Goal: Transaction & Acquisition: Purchase product/service

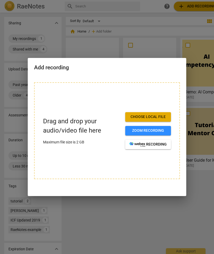
click at [165, 117] on span "Choose local file" at bounding box center [148, 116] width 37 height 5
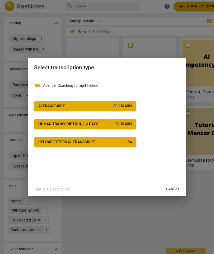
click at [130, 107] on div "$ 0.15 / min" at bounding box center [122, 105] width 19 height 5
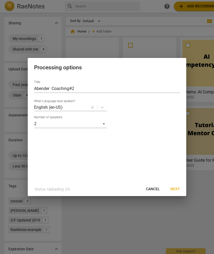
click at [180, 189] on span "Next" at bounding box center [176, 188] width 10 height 5
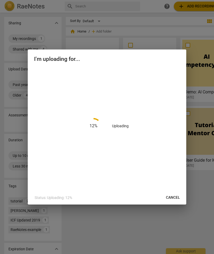
click at [200, 106] on div at bounding box center [107, 127] width 214 height 254
click at [177, 110] on div "20 % Uploading" at bounding box center [107, 125] width 146 height 117
click at [185, 105] on div "30 % Uploading" at bounding box center [107, 128] width 159 height 123
click at [142, 234] on div at bounding box center [107, 127] width 214 height 254
click at [203, 169] on div at bounding box center [107, 127] width 214 height 254
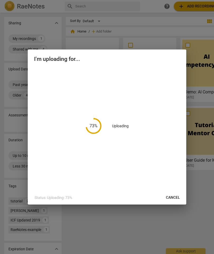
click at [203, 151] on div at bounding box center [107, 127] width 214 height 254
click at [204, 171] on div at bounding box center [107, 127] width 214 height 254
click at [211, 162] on div at bounding box center [107, 127] width 214 height 254
click at [211, 148] on div at bounding box center [107, 127] width 214 height 254
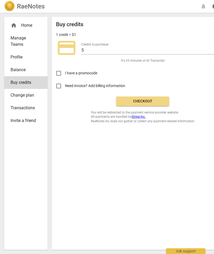
click at [17, 66] on link "Balance" at bounding box center [25, 69] width 43 height 13
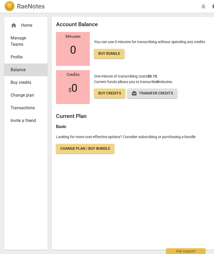
click at [15, 107] on span "Transactions" at bounding box center [24, 108] width 26 height 6
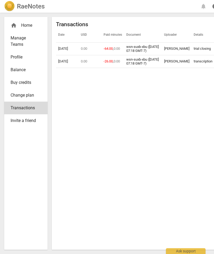
click at [21, 94] on span "Change plan" at bounding box center [24, 95] width 26 height 6
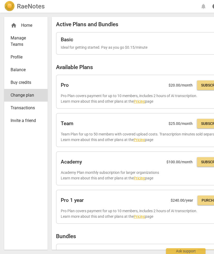
click at [15, 68] on span "Balance" at bounding box center [24, 70] width 26 height 6
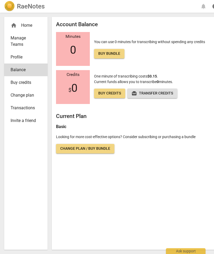
click at [16, 53] on link "Profile" at bounding box center [25, 57] width 43 height 13
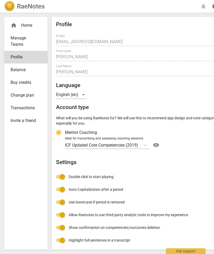
radio input "false"
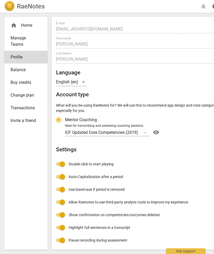
scroll to position [12, 0]
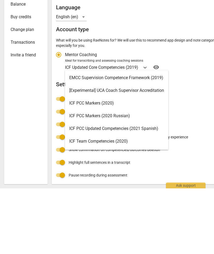
click at [198, 108] on div "Profile E-mail [EMAIL_ADDRESS][DOMAIN_NAME] edit First name [PERSON_NAME] Last …" at bounding box center [142, 128] width 173 height 238
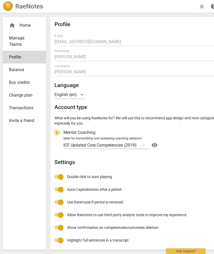
scroll to position [0, 0]
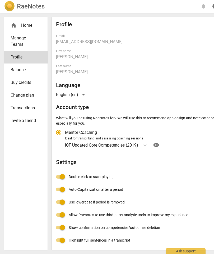
click at [16, 42] on span "Manage Teams" at bounding box center [24, 41] width 26 height 13
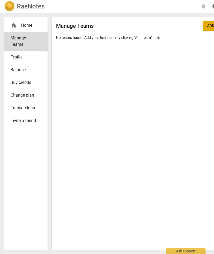
click at [16, 70] on span "Balance" at bounding box center [24, 70] width 26 height 6
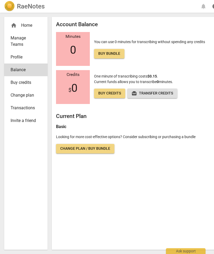
click at [19, 81] on span "Buy credits" at bounding box center [24, 82] width 26 height 6
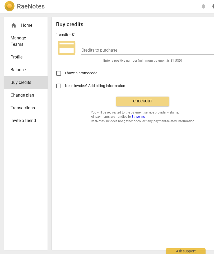
click at [157, 98] on button "Checkout" at bounding box center [142, 102] width 53 height 10
click at [60, 87] on input "Need invoice? Add billing information" at bounding box center [58, 86] width 13 height 13
checkbox input "true"
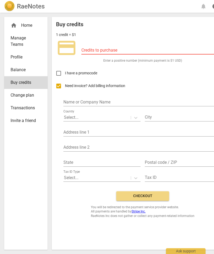
click at [123, 100] on input "text" at bounding box center [142, 103] width 159 height 8
type input "[PERSON_NAME]"
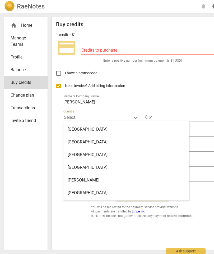
scroll to position [505, 0]
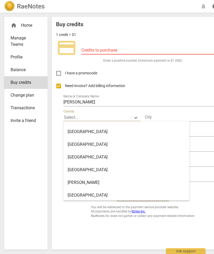
click at [85, 128] on div "[GEOGRAPHIC_DATA]" at bounding box center [126, 131] width 126 height 13
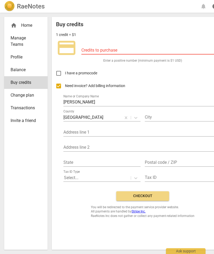
click at [167, 114] on input "text" at bounding box center [183, 118] width 77 height 8
type input "Lloydminster"
click at [130, 131] on input "text" at bounding box center [142, 133] width 159 height 8
type input "[STREET_ADDRESS]"
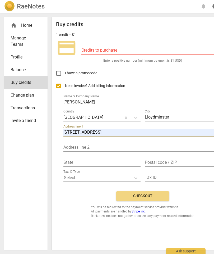
type input "AB"
type input "T9V 2Y1"
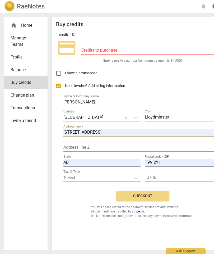
click at [157, 195] on span "Checkout" at bounding box center [143, 195] width 44 height 5
click at [120, 50] on input "number" at bounding box center [153, 51] width 144 height 8
type input "1"
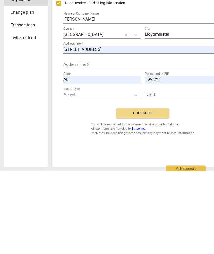
type input "5"
click at [160, 193] on span "Checkout" at bounding box center [143, 195] width 44 height 5
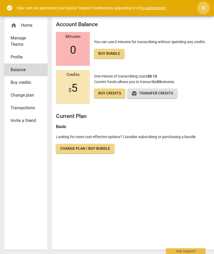
click at [204, 11] on button "close" at bounding box center [203, 8] width 13 height 13
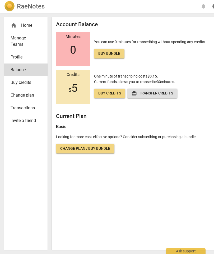
click at [204, 11] on div "RaeNotes notifications help AB" at bounding box center [119, 6] width 230 height 11
click at [19, 56] on span "Profile" at bounding box center [24, 57] width 26 height 6
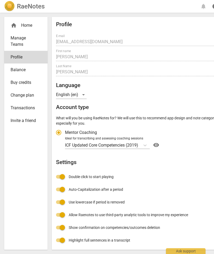
radio input "false"
click at [24, 40] on span "Manage Teams" at bounding box center [24, 41] width 26 height 13
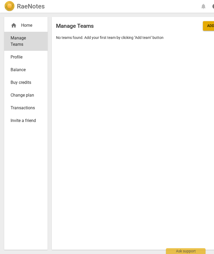
click at [30, 26] on div "home Home" at bounding box center [24, 25] width 26 height 6
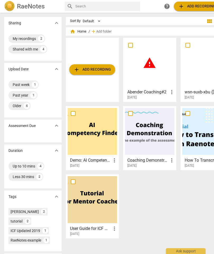
click at [153, 83] on div "warning" at bounding box center [149, 63] width 49 height 47
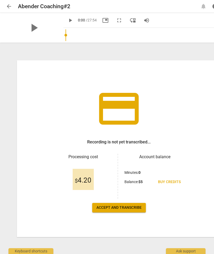
click at [134, 208] on span "Accept and transcribe" at bounding box center [119, 207] width 45 height 5
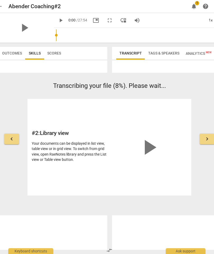
scroll to position [0, 24]
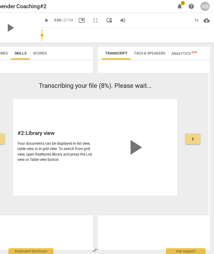
click at [197, 138] on button "keyboard_arrow_right" at bounding box center [193, 139] width 15 height 11
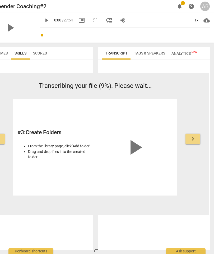
click at [197, 137] on button "keyboard_arrow_right" at bounding box center [193, 139] width 15 height 11
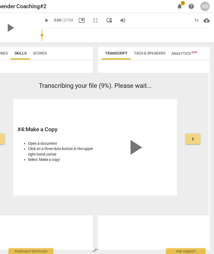
click at [193, 139] on span "keyboard_arrow_right" at bounding box center [193, 139] width 6 height 6
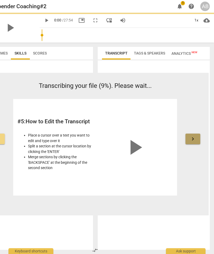
click at [195, 138] on span "keyboard_arrow_right" at bounding box center [193, 139] width 6 height 6
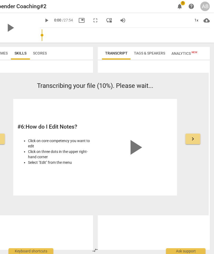
click at [194, 137] on span "keyboard_arrow_right" at bounding box center [193, 139] width 6 height 6
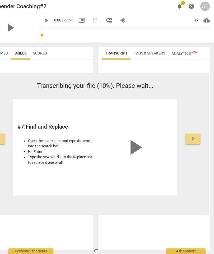
click at [194, 138] on span "keyboard_arrow_right" at bounding box center [193, 139] width 6 height 6
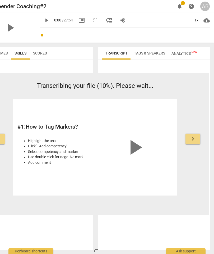
click at [196, 139] on button "keyboard_arrow_right" at bounding box center [193, 139] width 15 height 11
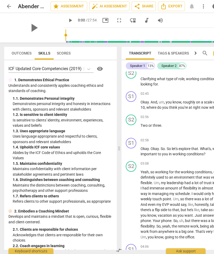
scroll to position [0, 0]
click at [17, 53] on span "Outcomes" at bounding box center [22, 53] width 20 height 4
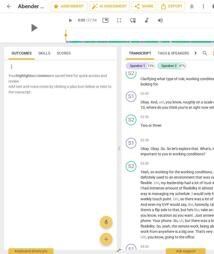
click at [65, 56] on span "Scores" at bounding box center [64, 52] width 20 height 7
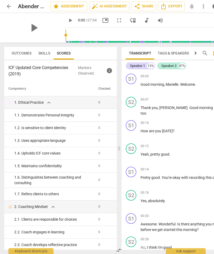
click at [175, 7] on span "Export" at bounding box center [172, 6] width 22 height 6
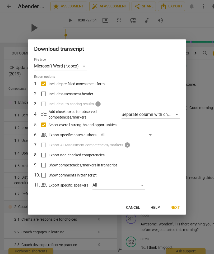
click at [177, 207] on span "Next" at bounding box center [176, 207] width 10 height 5
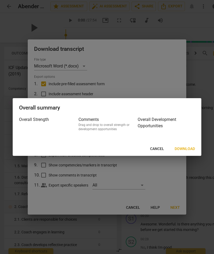
click at [189, 148] on span "Download" at bounding box center [185, 148] width 20 height 5
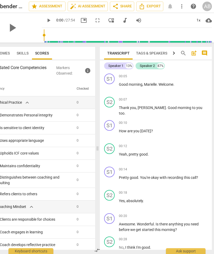
scroll to position [0, 24]
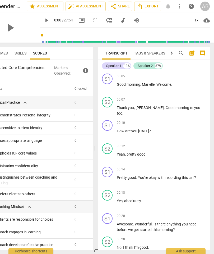
click at [206, 4] on div "AB" at bounding box center [205, 7] width 10 height 10
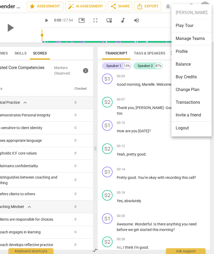
click at [184, 127] on li "Logout" at bounding box center [192, 128] width 40 height 13
